Goal: Information Seeking & Learning: Find specific fact

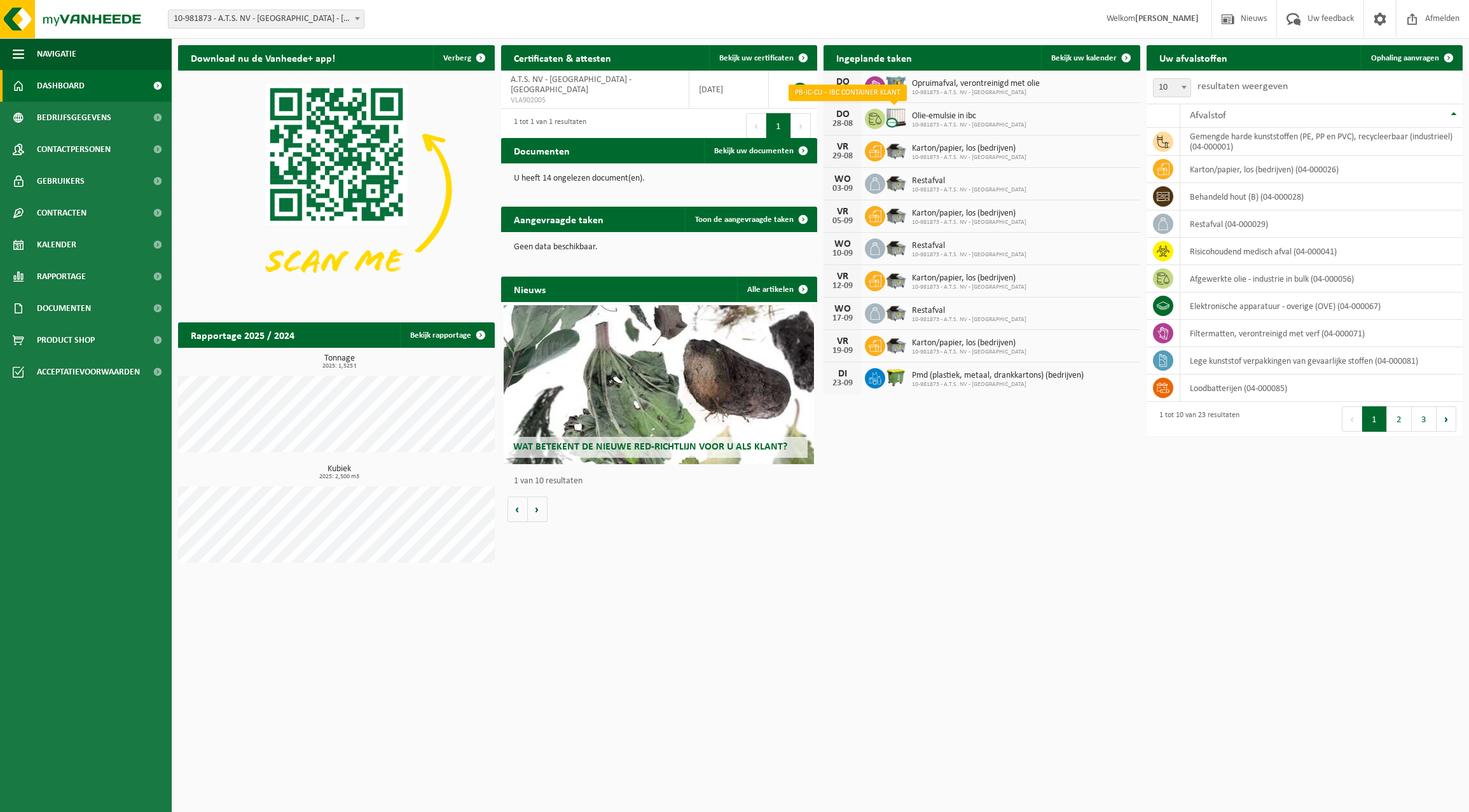
click at [887, 120] on img at bounding box center [896, 118] width 22 height 22
click at [872, 117] on icon at bounding box center [875, 119] width 13 height 13
drag, startPoint x: 872, startPoint y: 117, endPoint x: 910, endPoint y: 111, distance: 38.5
click at [910, 111] on div "Olie-emulsie in ibc 10-981873 - A.T.S. NV - [GEOGRAPHIC_DATA]" at bounding box center [966, 119] width 121 height 20
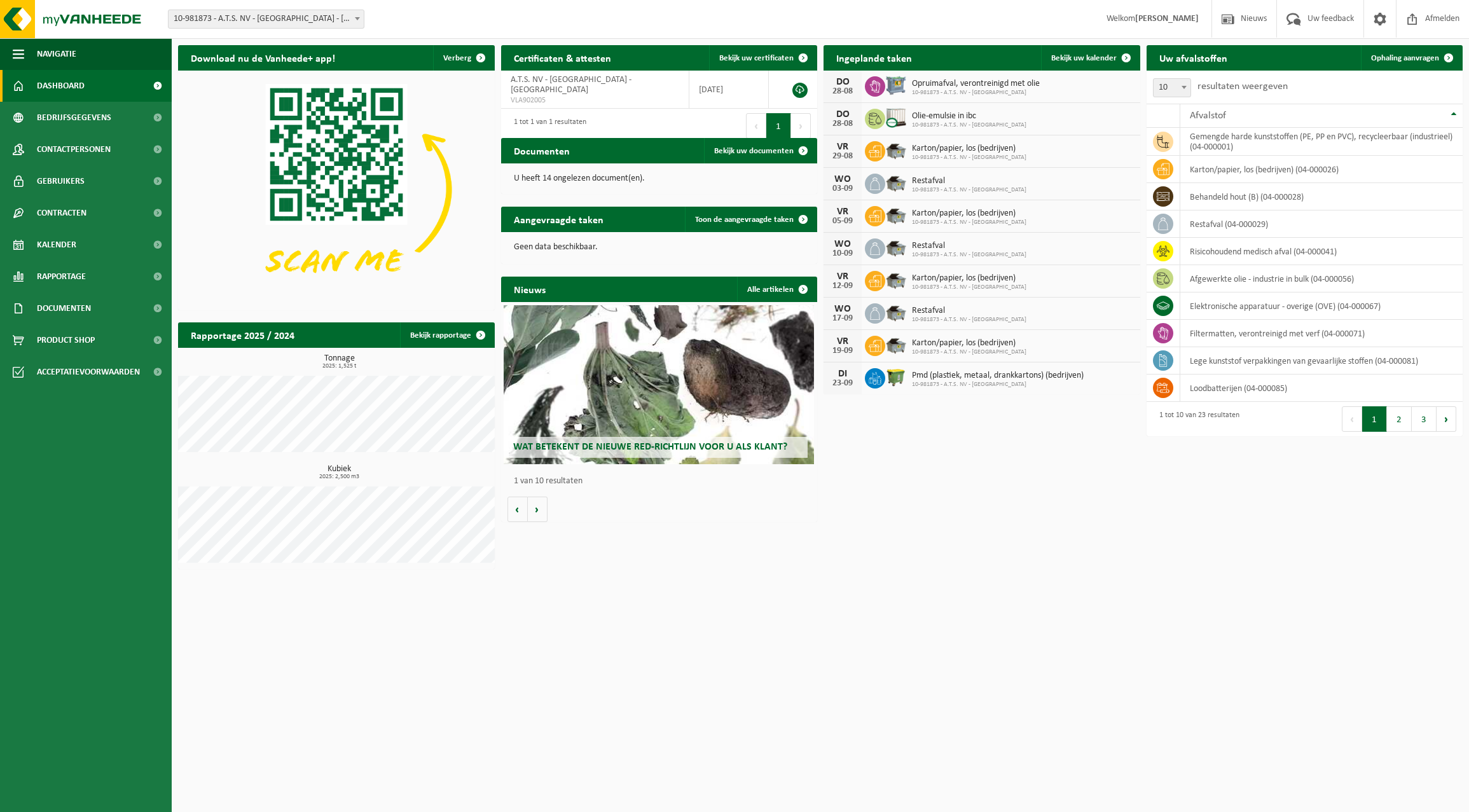
click at [915, 111] on span "Olie-emulsie in ibc" at bounding box center [969, 117] width 115 height 10
click at [928, 122] on span "10-981873 - A.T.S. NV - [GEOGRAPHIC_DATA]" at bounding box center [969, 125] width 115 height 8
click at [850, 114] on div "DO" at bounding box center [843, 115] width 25 height 10
click at [887, 125] on img at bounding box center [896, 118] width 22 height 22
click at [929, 122] on span "10-981873 - A.T.S. NV - [GEOGRAPHIC_DATA]" at bounding box center [969, 125] width 115 height 8
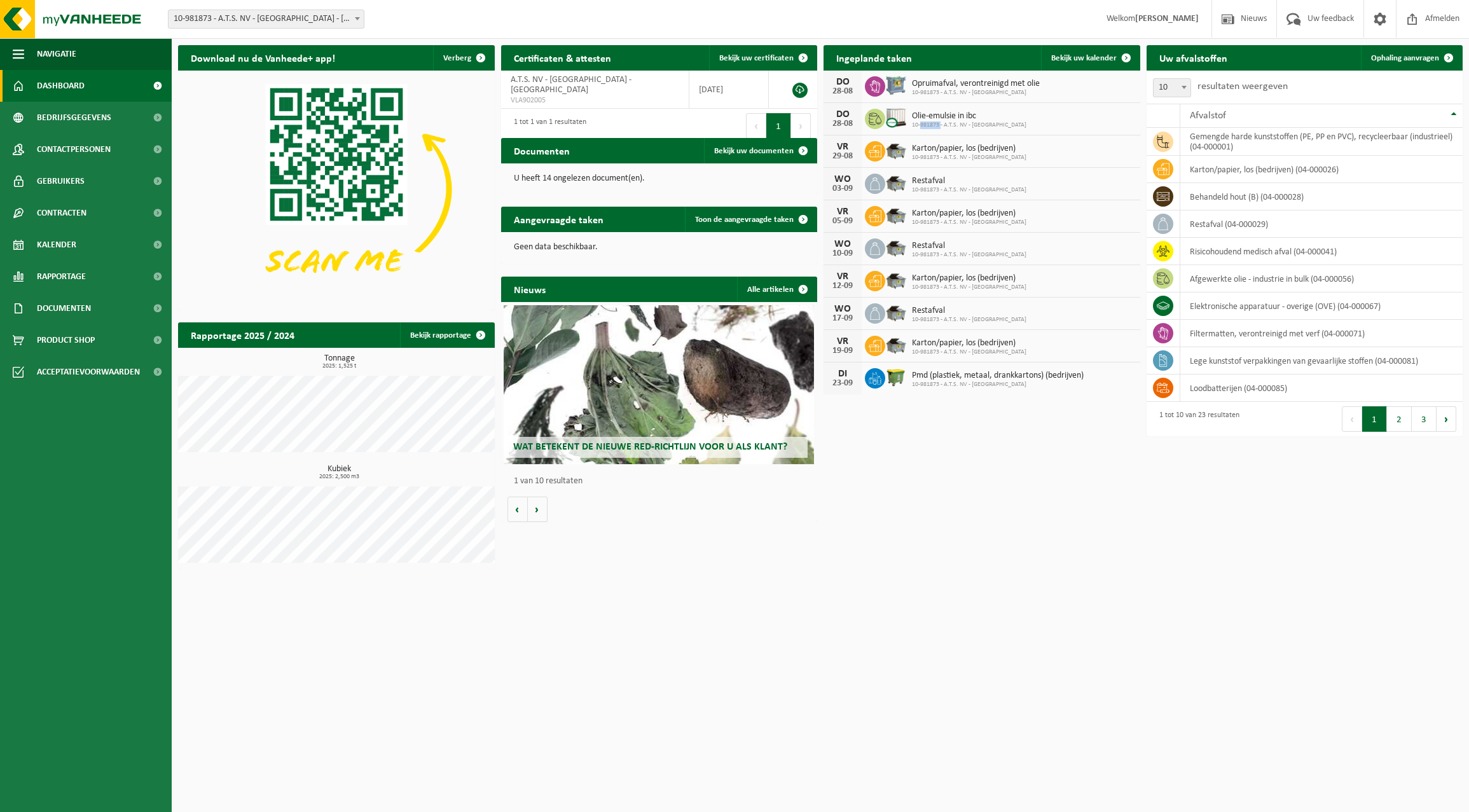
click at [929, 122] on span "10-981873 - A.T.S. NV - [GEOGRAPHIC_DATA]" at bounding box center [969, 125] width 115 height 8
click at [1261, 115] on div "Afvalstof" at bounding box center [1318, 116] width 257 height 10
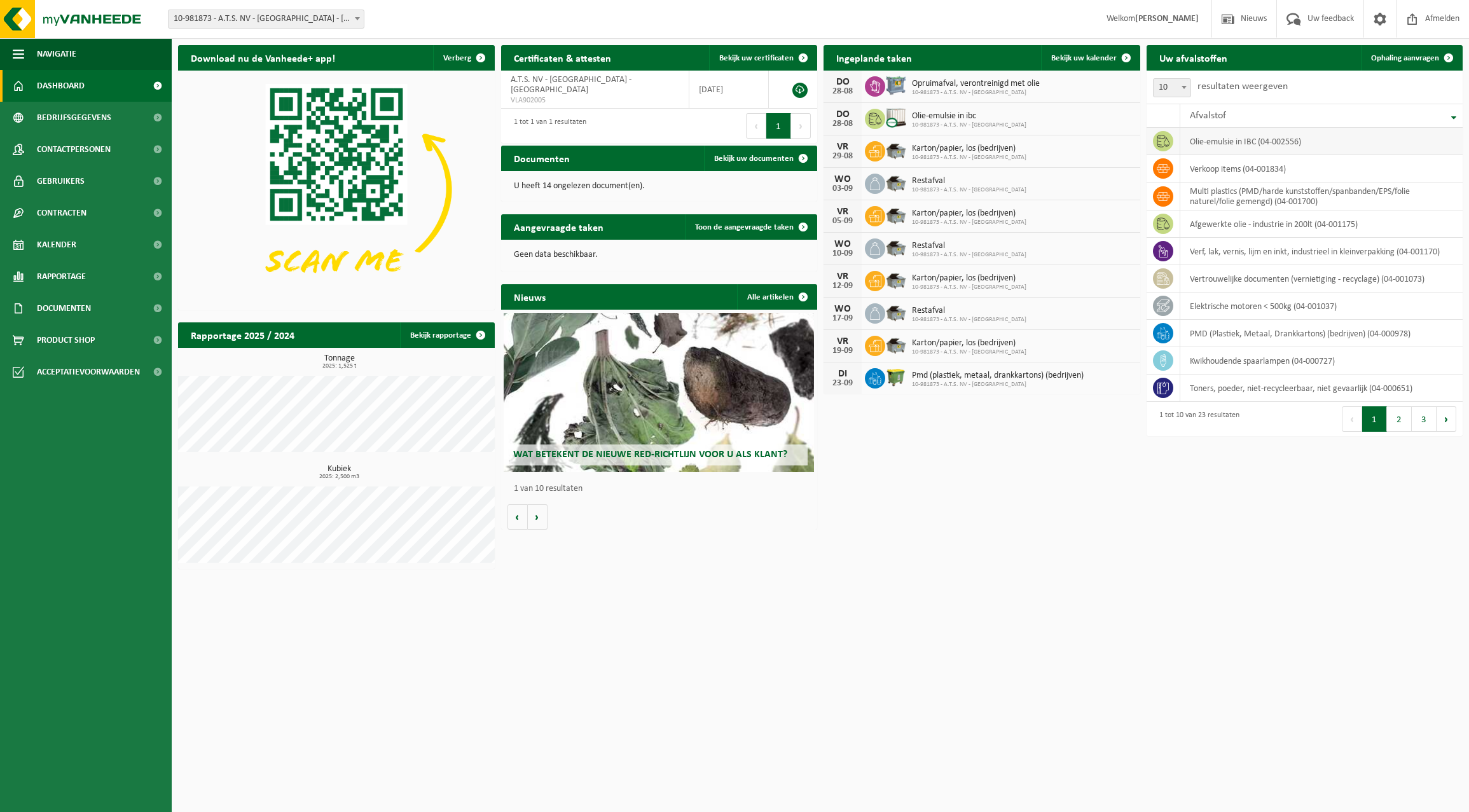
click at [1262, 142] on td "olie-emulsie in IBC (04-002556)" at bounding box center [1321, 141] width 283 height 27
click at [1217, 141] on td "olie-emulsie in IBC (04-002556)" at bounding box center [1321, 141] width 283 height 27
click at [1166, 146] on icon at bounding box center [1163, 141] width 13 height 12
drag, startPoint x: 1166, startPoint y: 146, endPoint x: 1200, endPoint y: 145, distance: 34.0
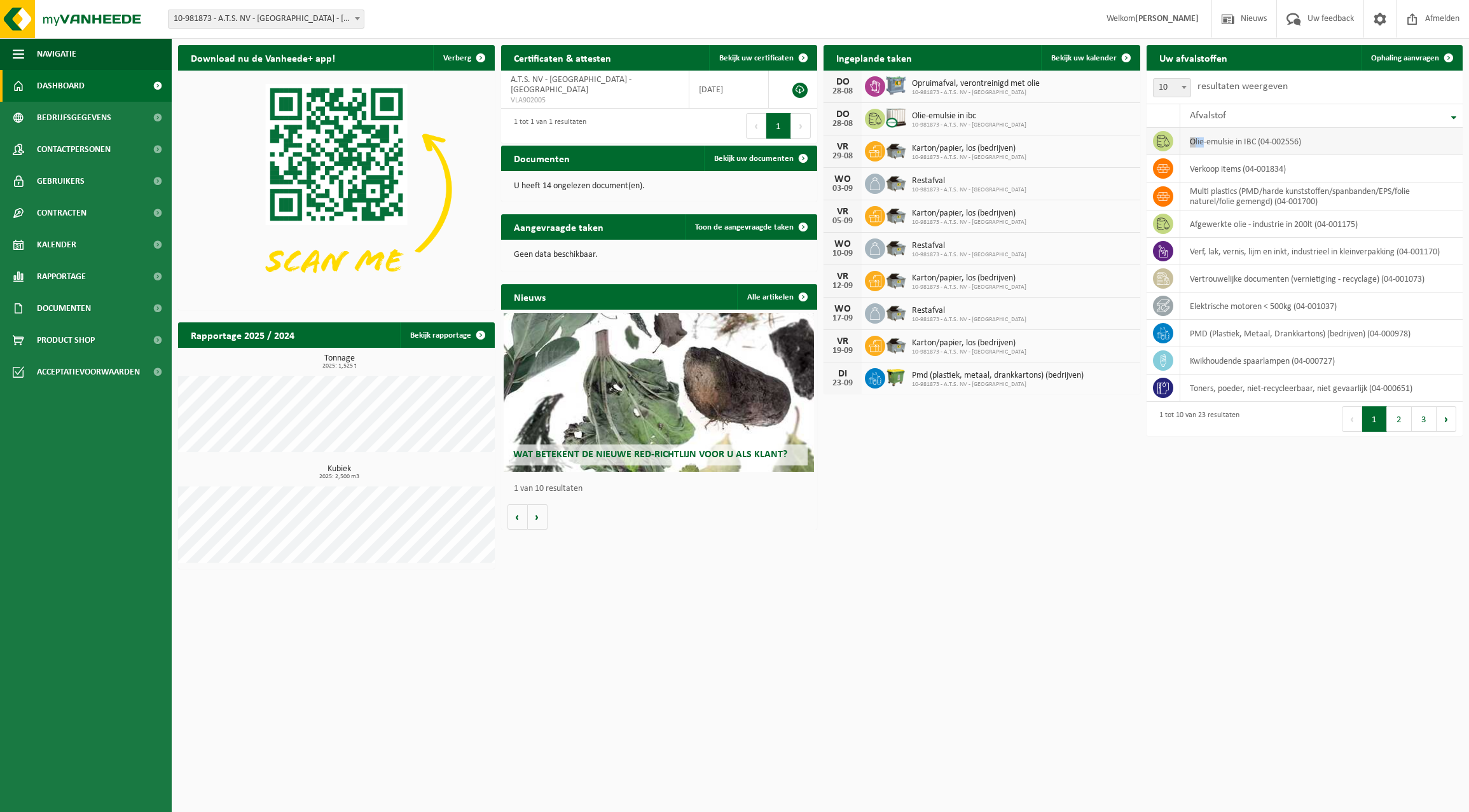
click at [1200, 145] on td "olie-emulsie in IBC (04-002556)" at bounding box center [1321, 141] width 283 height 27
click at [952, 120] on span "Olie-emulsie in ibc" at bounding box center [969, 117] width 115 height 10
drag, startPoint x: 952, startPoint y: 120, endPoint x: 838, endPoint y: 122, distance: 114.0
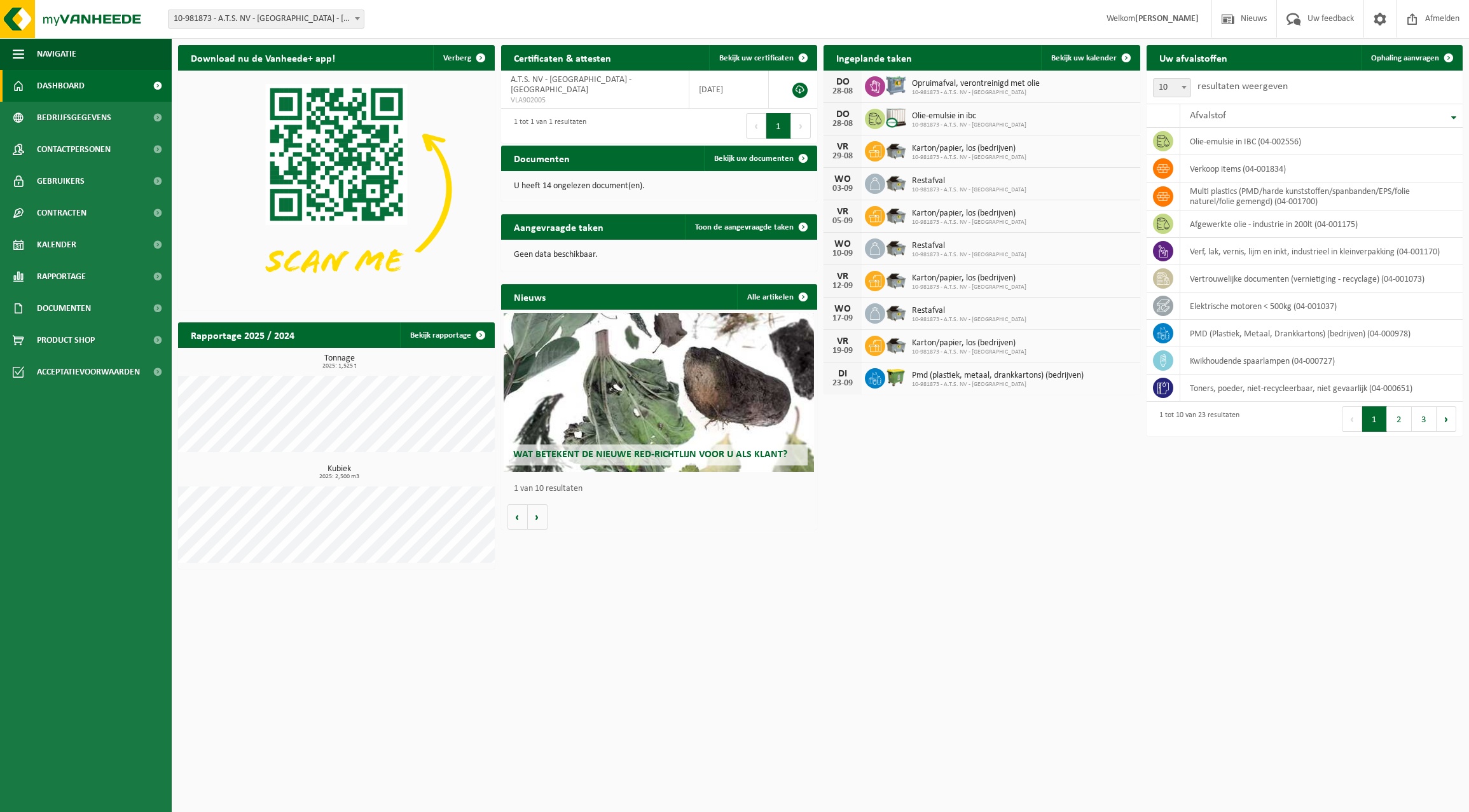
click at [835, 122] on div "28-08" at bounding box center [843, 124] width 25 height 9
drag, startPoint x: 923, startPoint y: 117, endPoint x: 1300, endPoint y: 546, distance: 571.1
click at [1300, 546] on div "Download nu de Vanheede+ app! Verberg Certificaten & attesten Bekijk uw certifi…" at bounding box center [820, 307] width 1291 height 536
click at [80, 84] on span "Dashboard" at bounding box center [61, 86] width 48 height 32
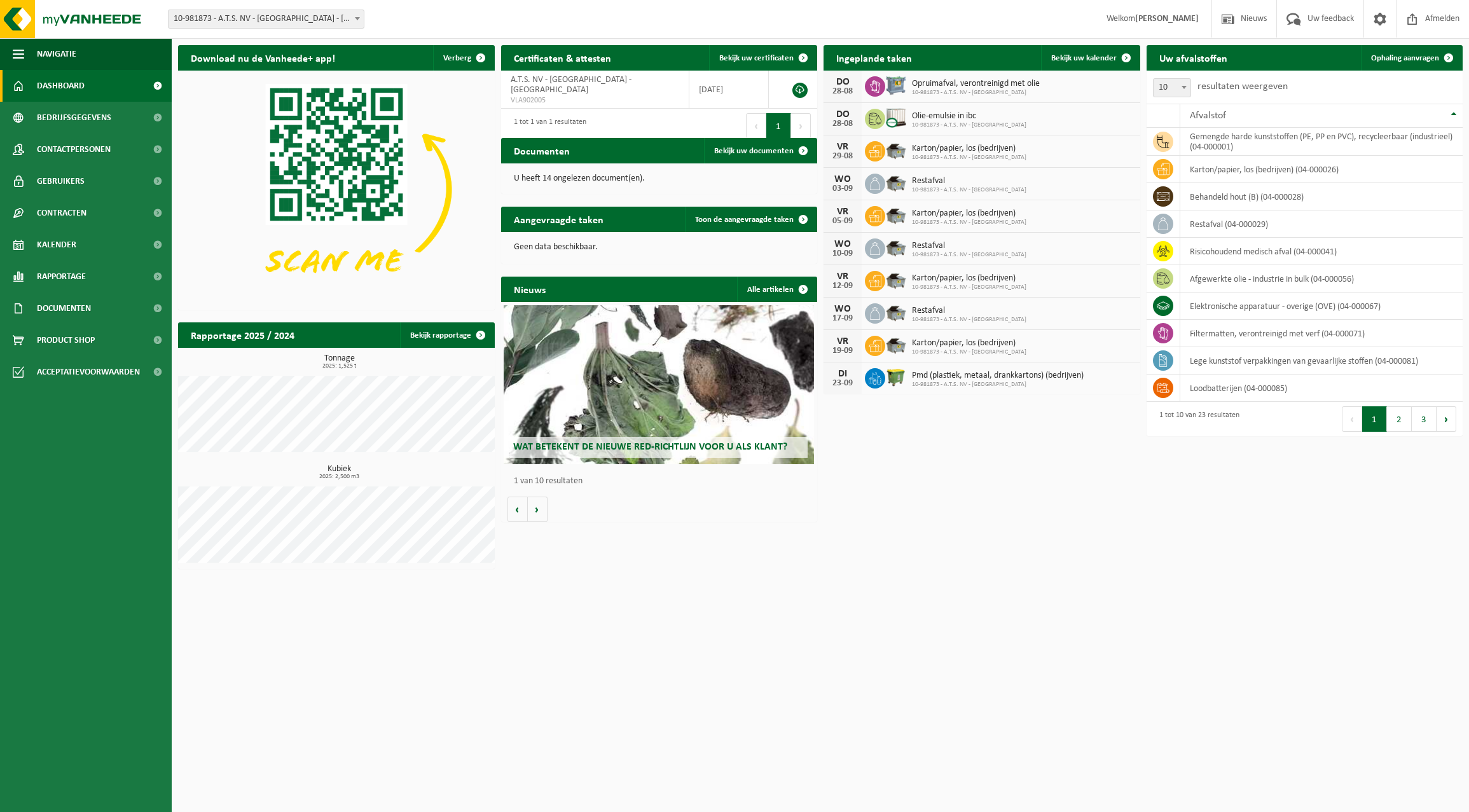
click at [987, 562] on div "Download nu de Vanheede+ app! Verberg Certificaten & attesten Bekijk uw certifi…" at bounding box center [820, 307] width 1291 height 536
